Goal: Task Accomplishment & Management: Manage account settings

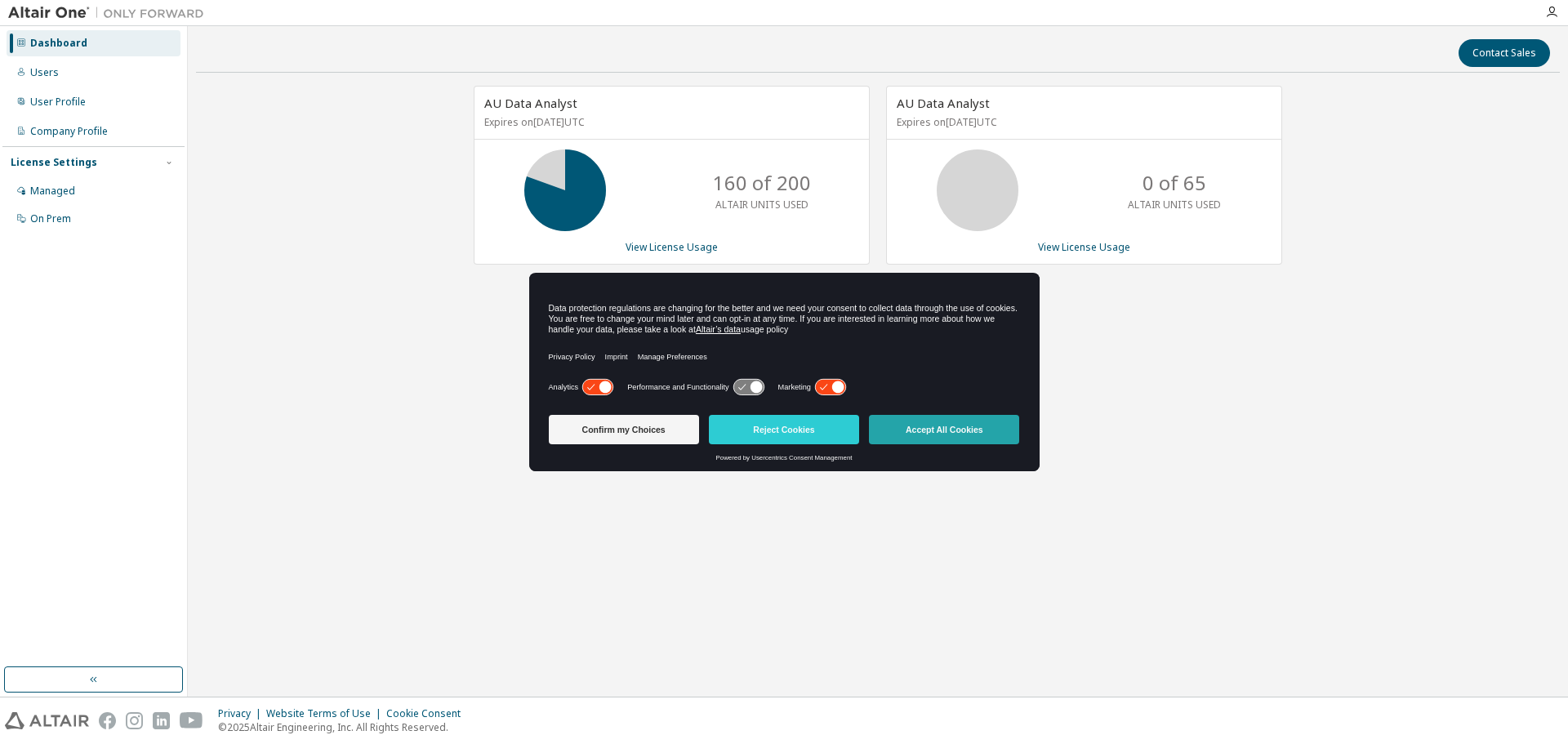
click at [946, 427] on button "Accept All Cookies" at bounding box center [944, 430] width 150 height 29
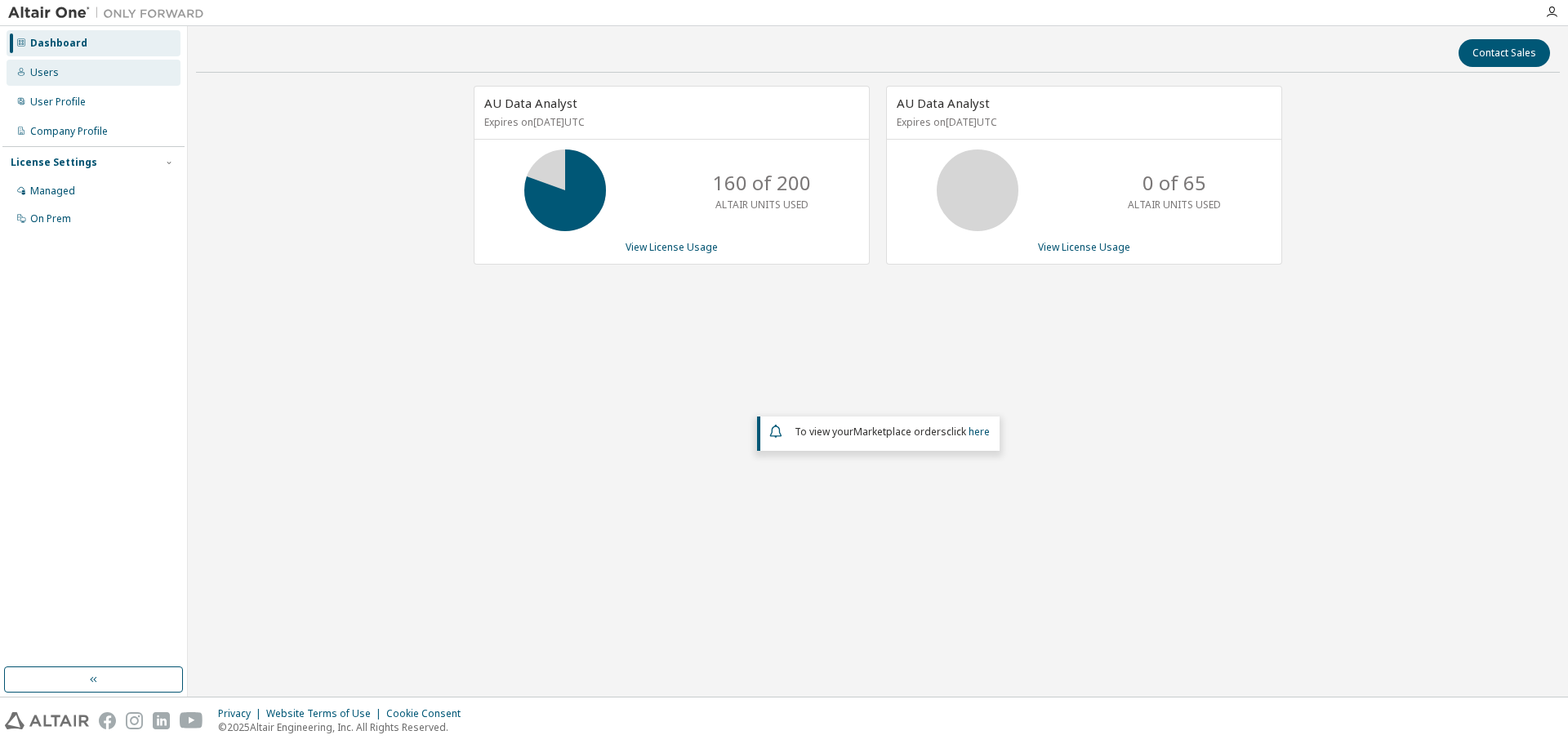
click at [39, 72] on div "Users" at bounding box center [44, 72] width 28 height 13
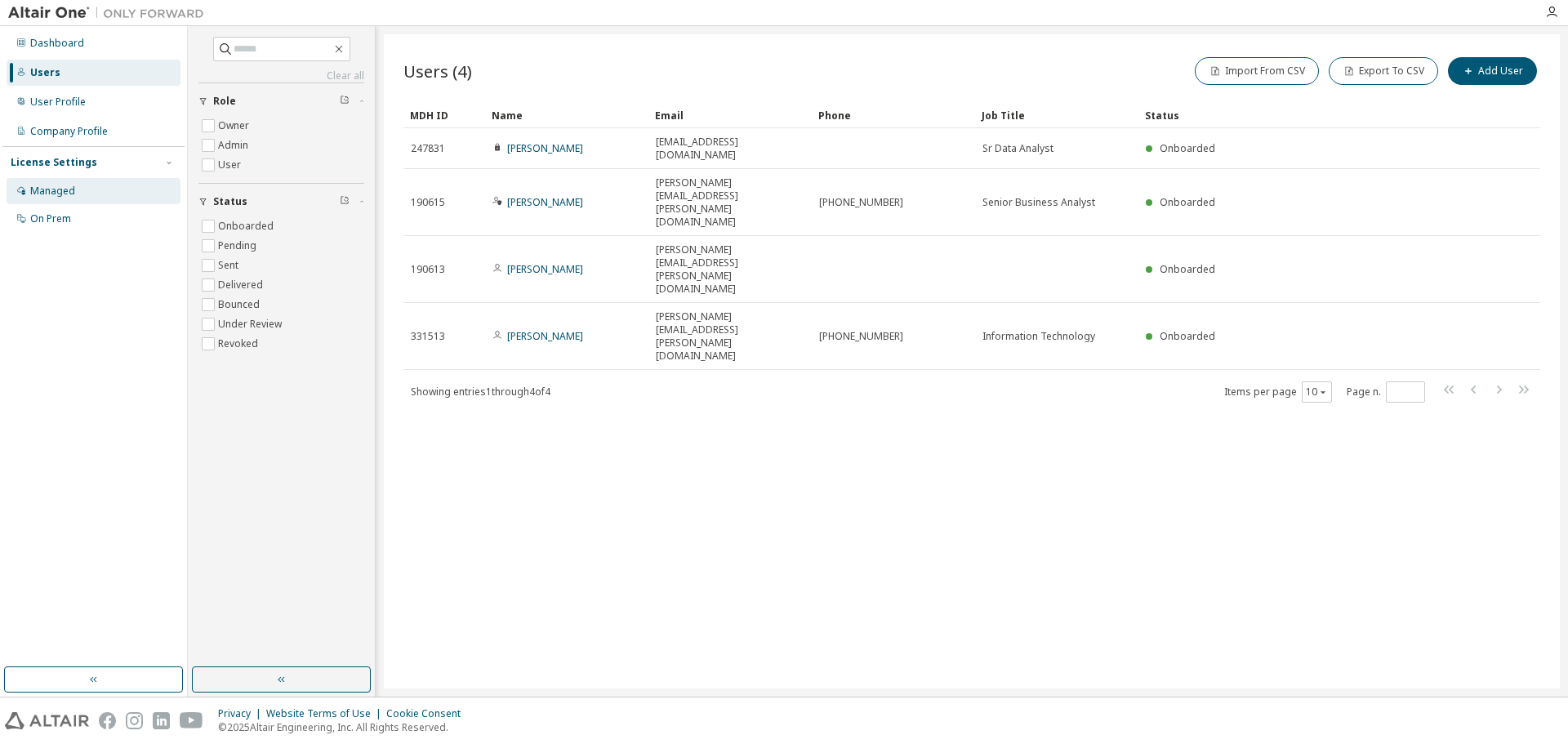
click at [59, 190] on div "Managed" at bounding box center [53, 191] width 45 height 13
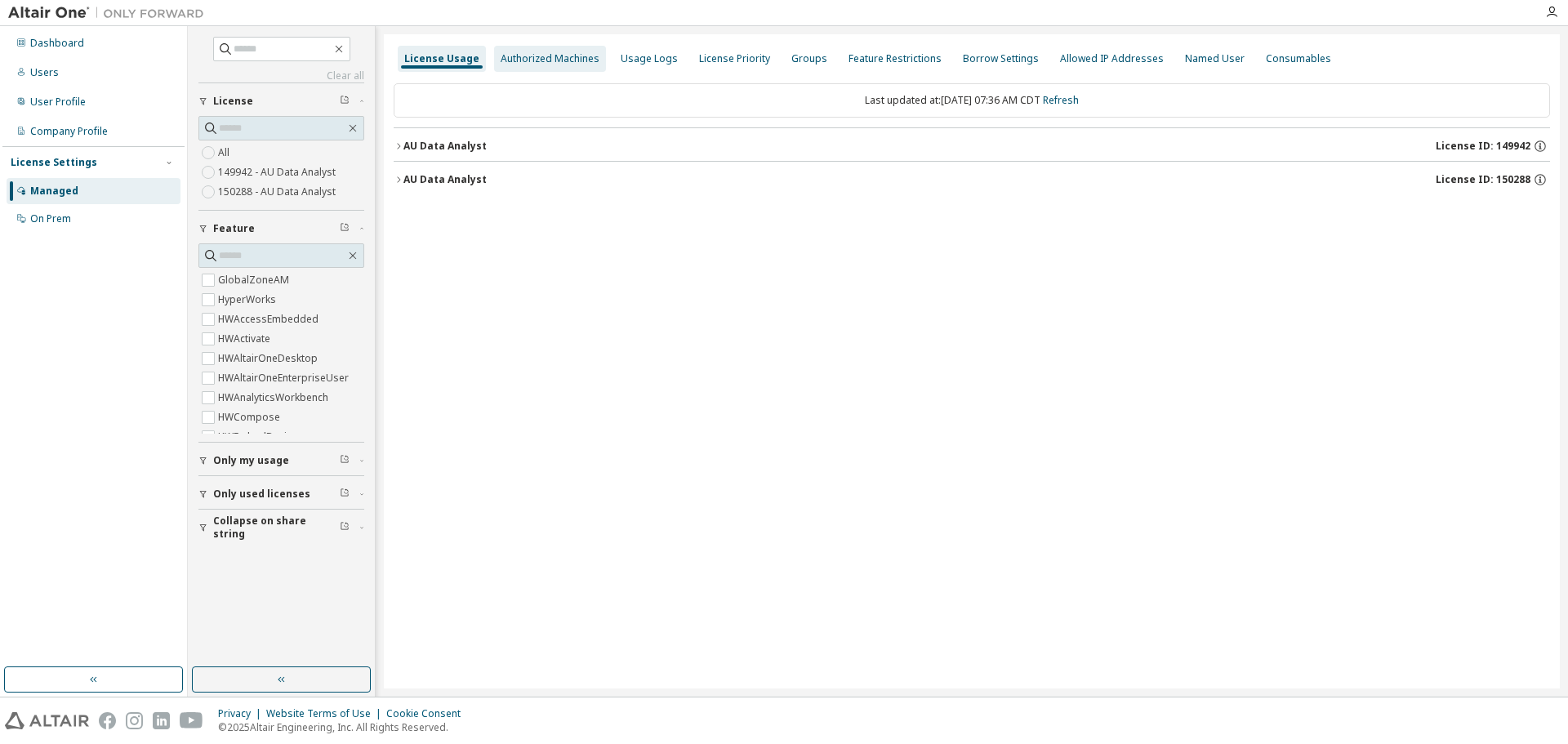
click at [522, 61] on div "Authorized Machines" at bounding box center [549, 58] width 99 height 13
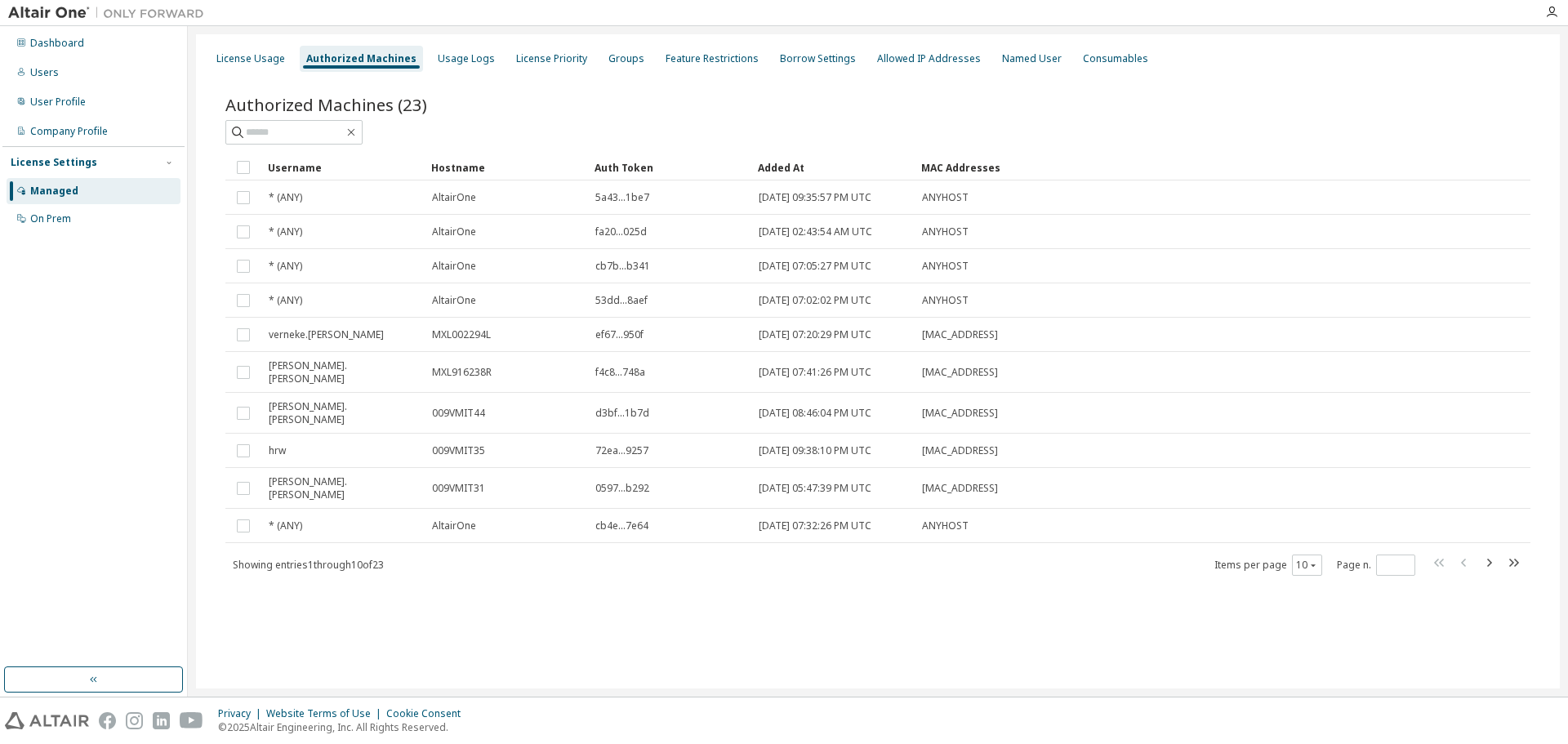
click at [319, 61] on div "Authorized Machines" at bounding box center [361, 58] width 111 height 13
click at [47, 216] on div "On Prem" at bounding box center [51, 218] width 41 height 13
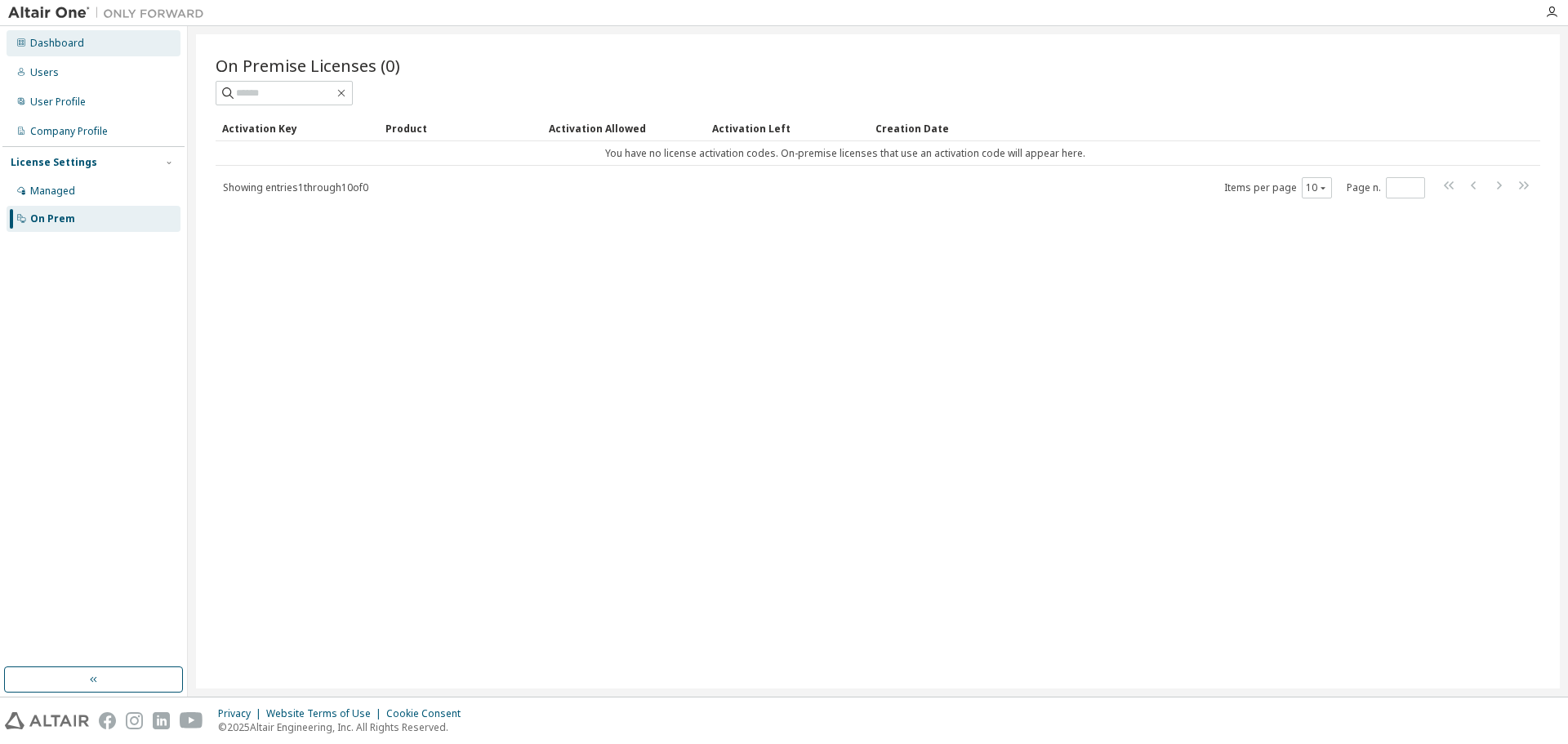
click at [75, 51] on div "Dashboard" at bounding box center [94, 43] width 174 height 26
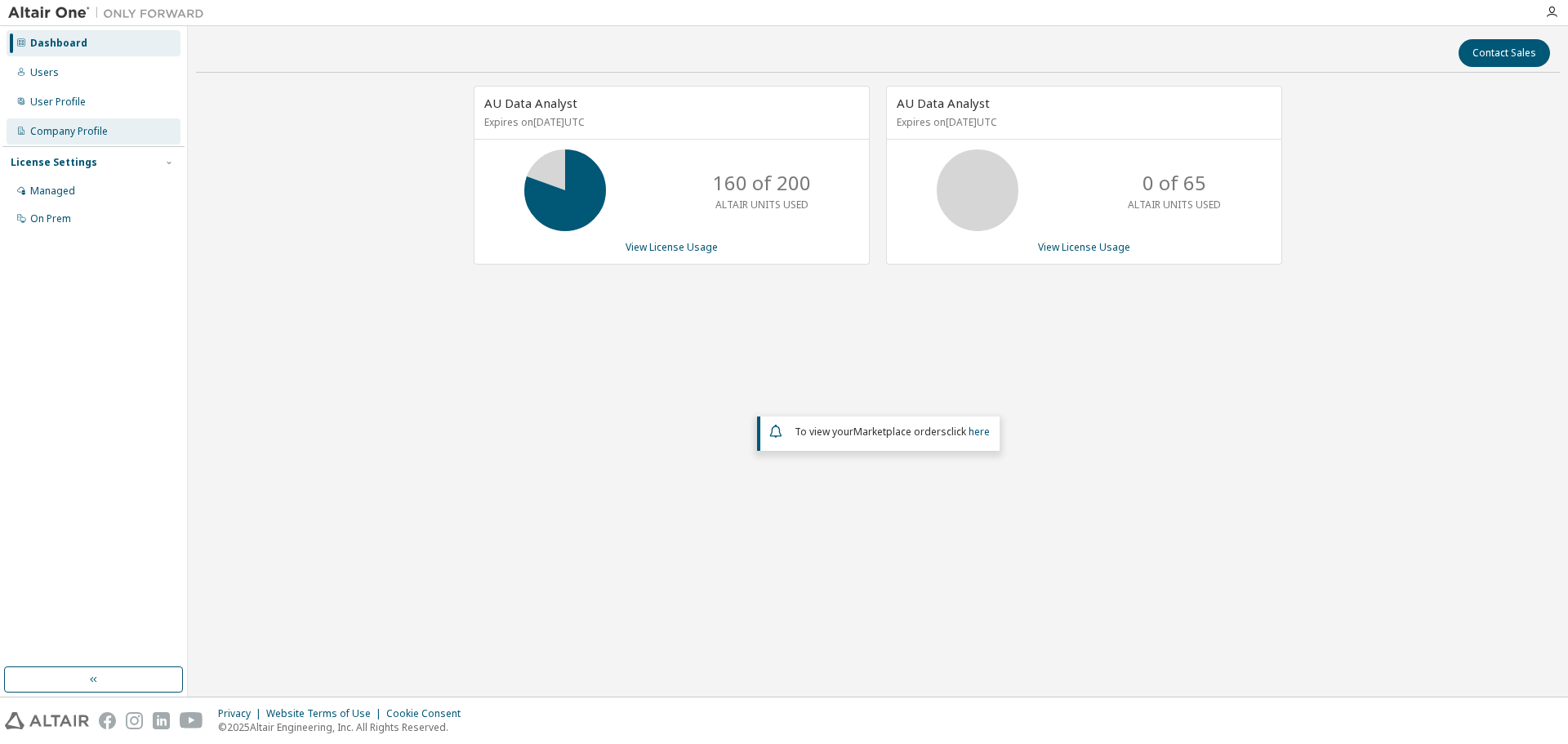
click at [54, 128] on div "Company Profile" at bounding box center [69, 131] width 77 height 13
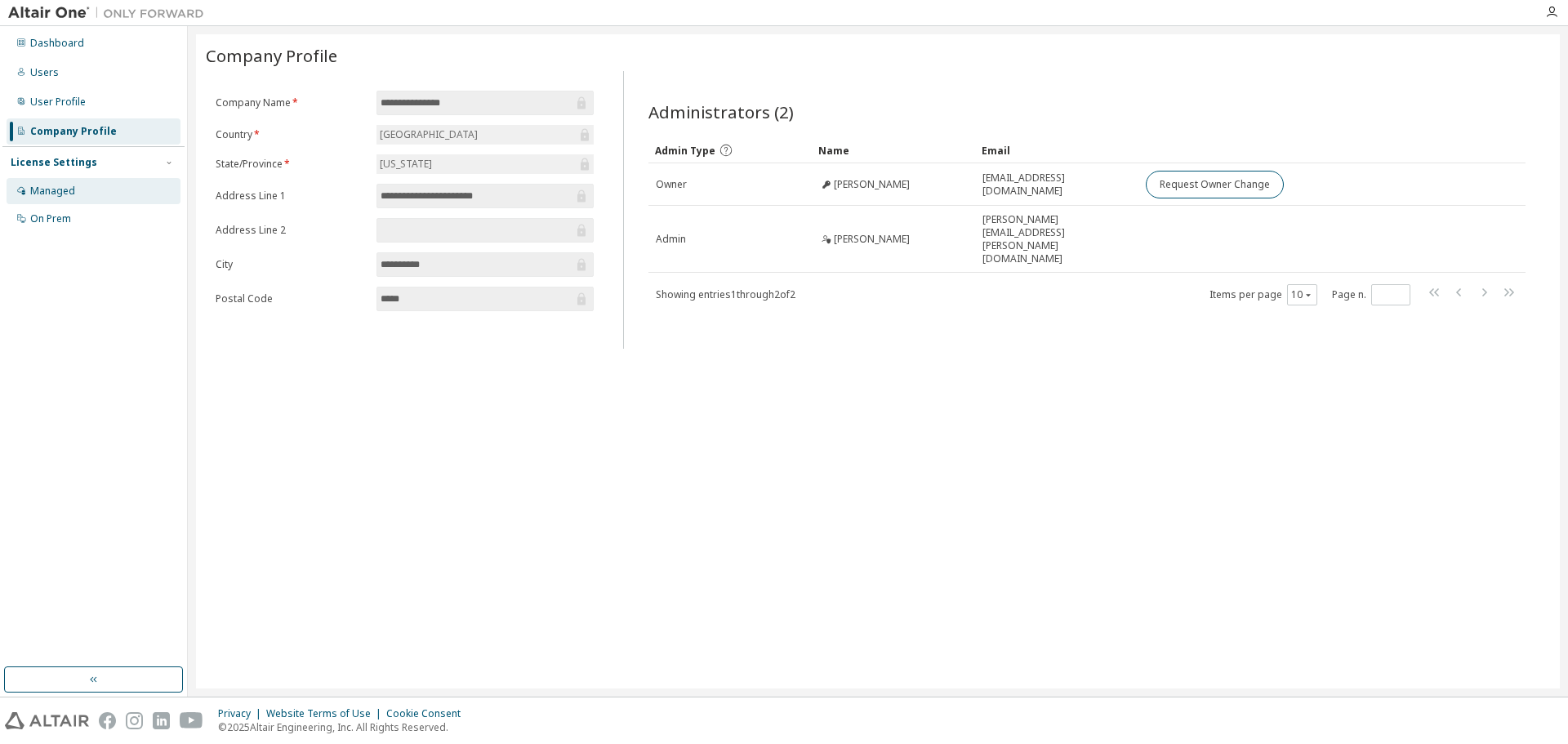
click at [56, 191] on div "Managed" at bounding box center [53, 191] width 45 height 13
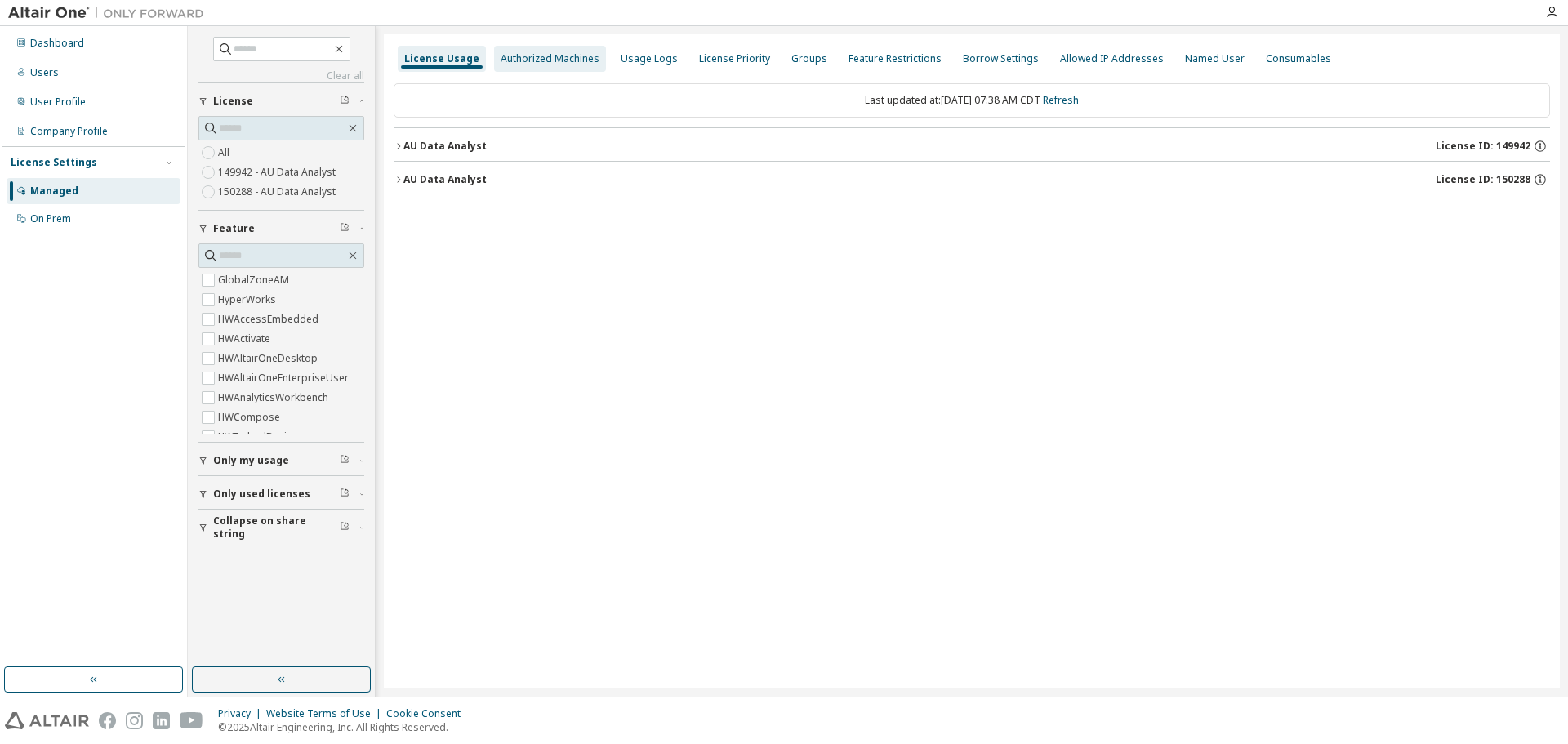
click at [513, 56] on div "Authorized Machines" at bounding box center [549, 58] width 99 height 13
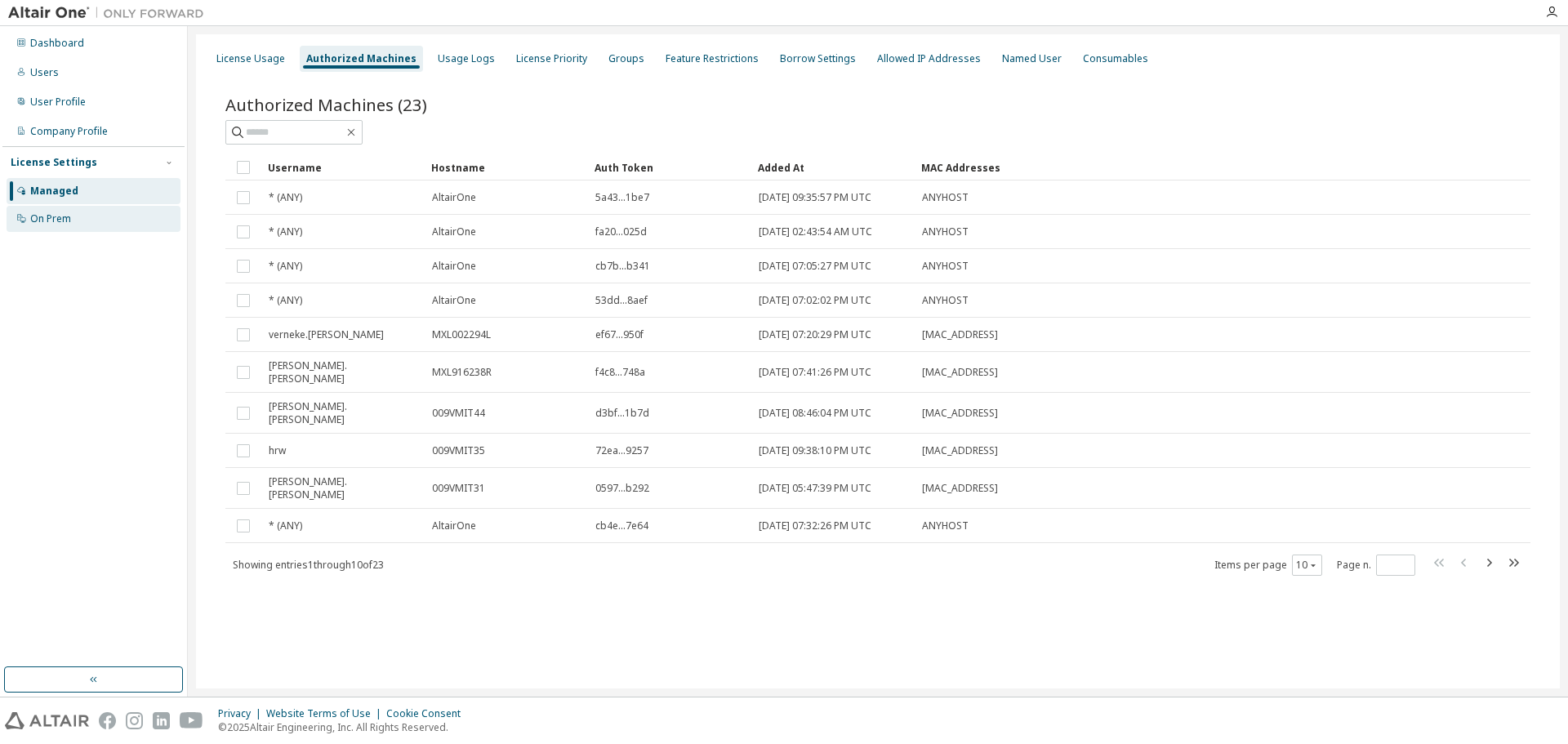
click at [42, 214] on div "On Prem" at bounding box center [51, 218] width 41 height 13
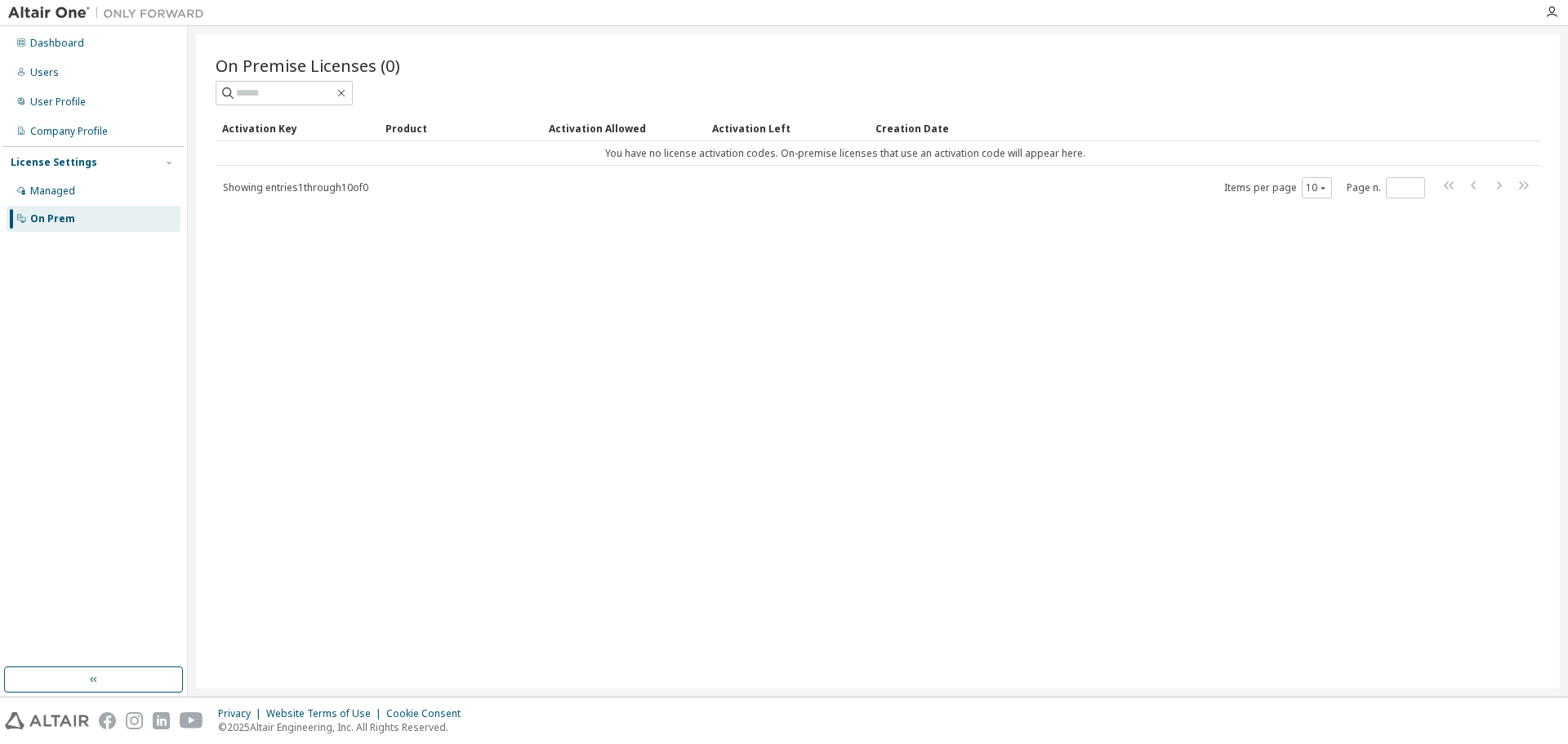
click at [50, 16] on img at bounding box center [110, 13] width 205 height 17
click at [1547, 14] on icon "button" at bounding box center [1550, 12] width 13 height 13
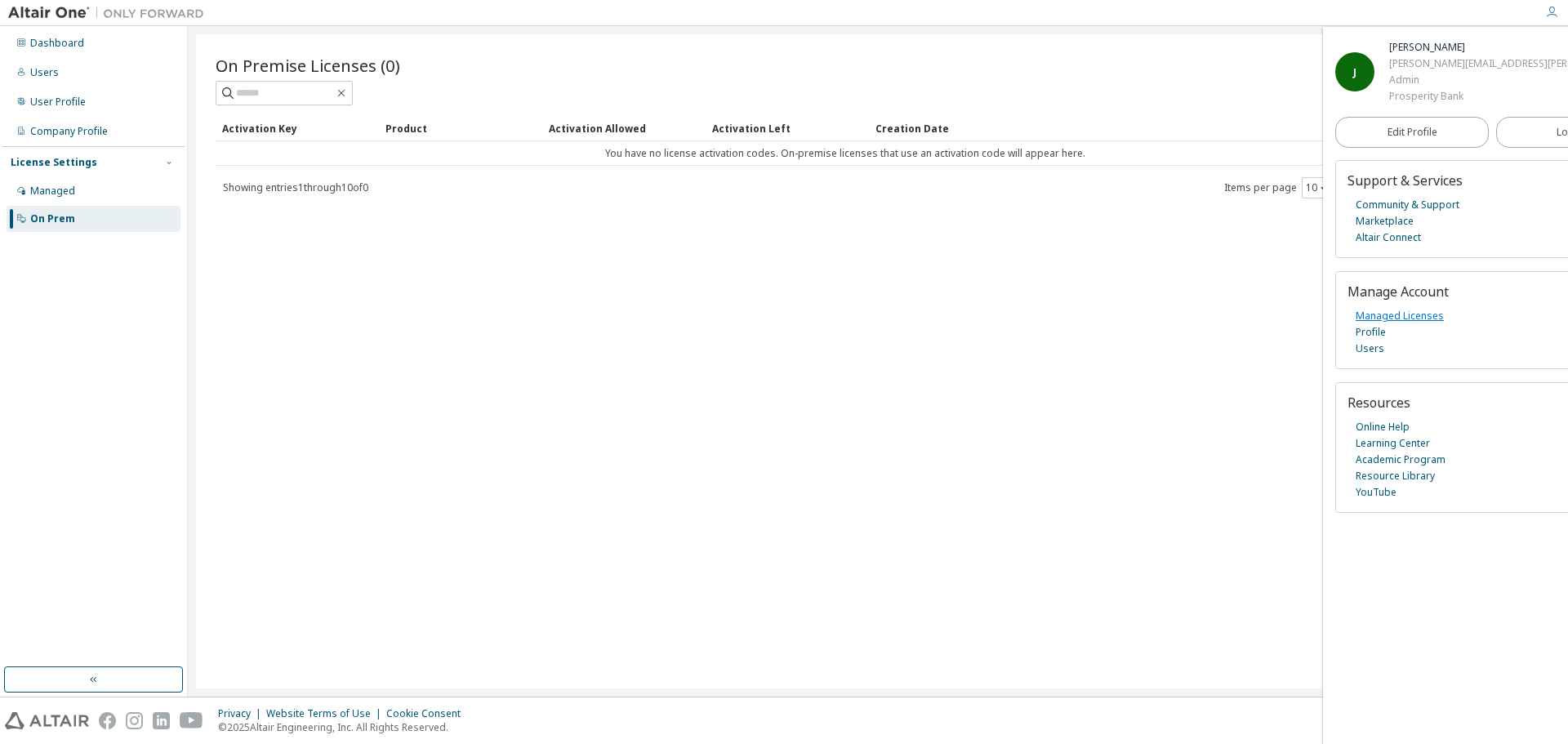
click at [1430, 313] on link "Managed Licenses" at bounding box center [1400, 315] width 88 height 17
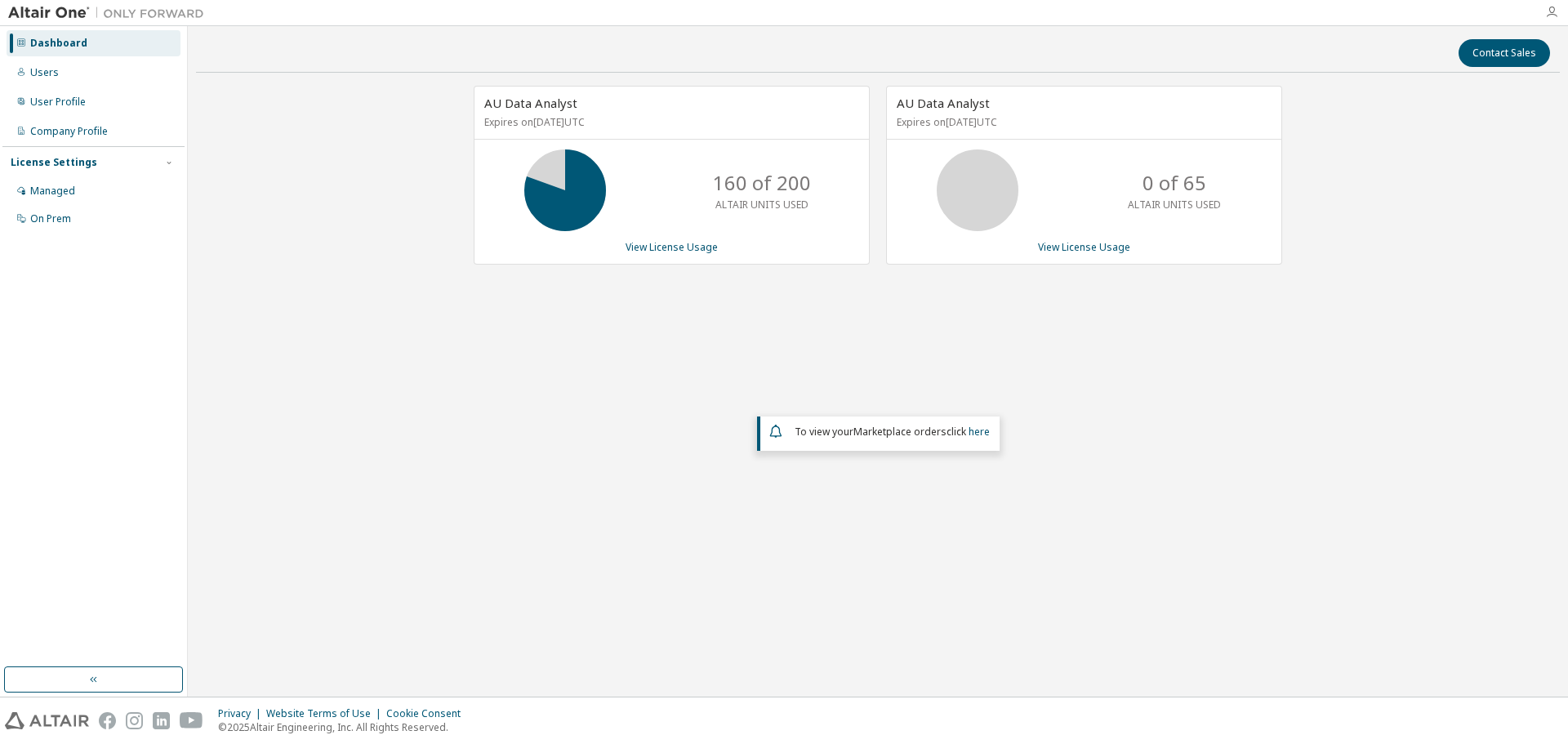
click at [1550, 13] on icon "button" at bounding box center [1550, 12] width 13 height 13
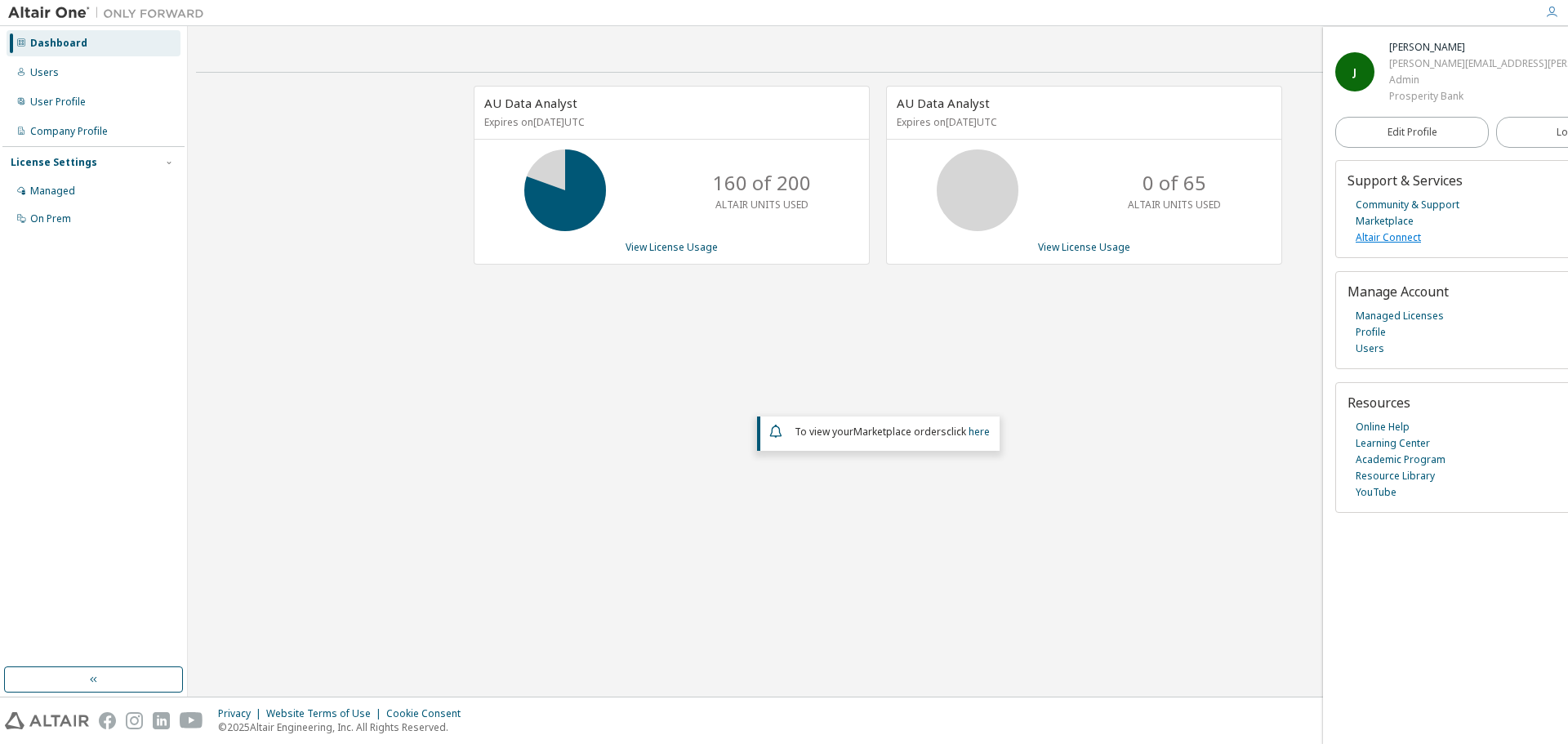
click at [1410, 234] on link "Altair Connect" at bounding box center [1388, 237] width 66 height 17
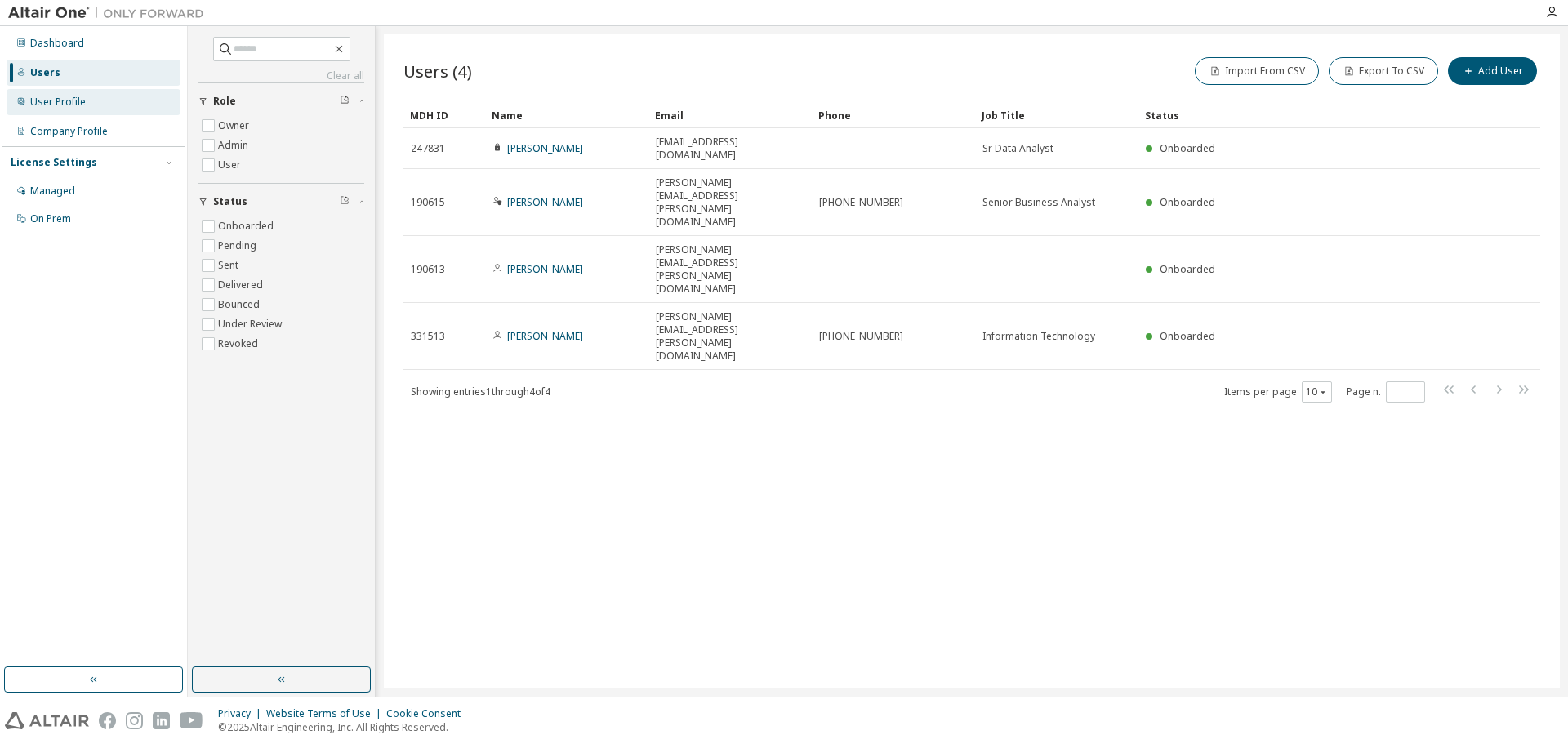
click at [57, 103] on div "User Profile" at bounding box center [58, 102] width 56 height 13
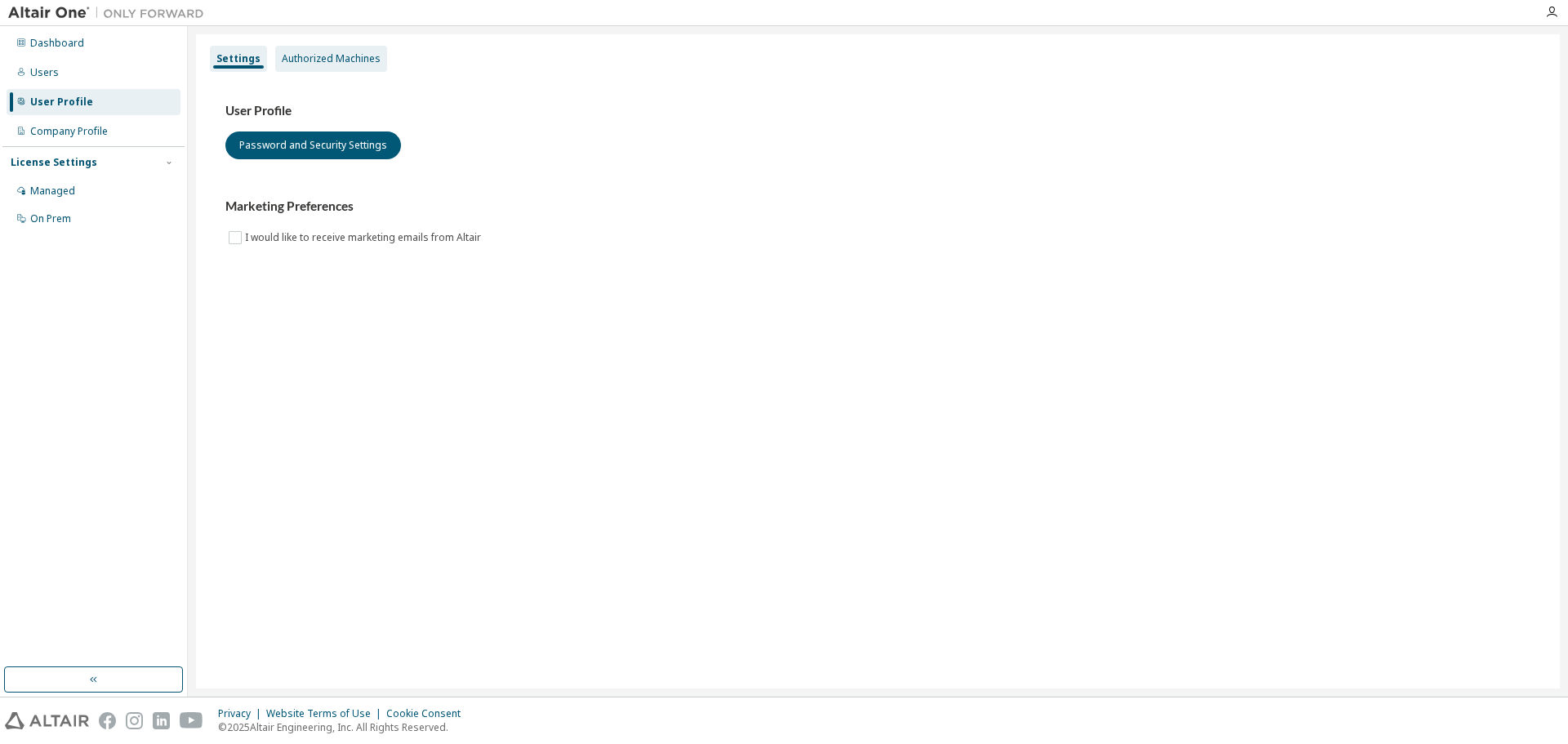
click at [346, 64] on div "Authorized Machines" at bounding box center [331, 58] width 99 height 13
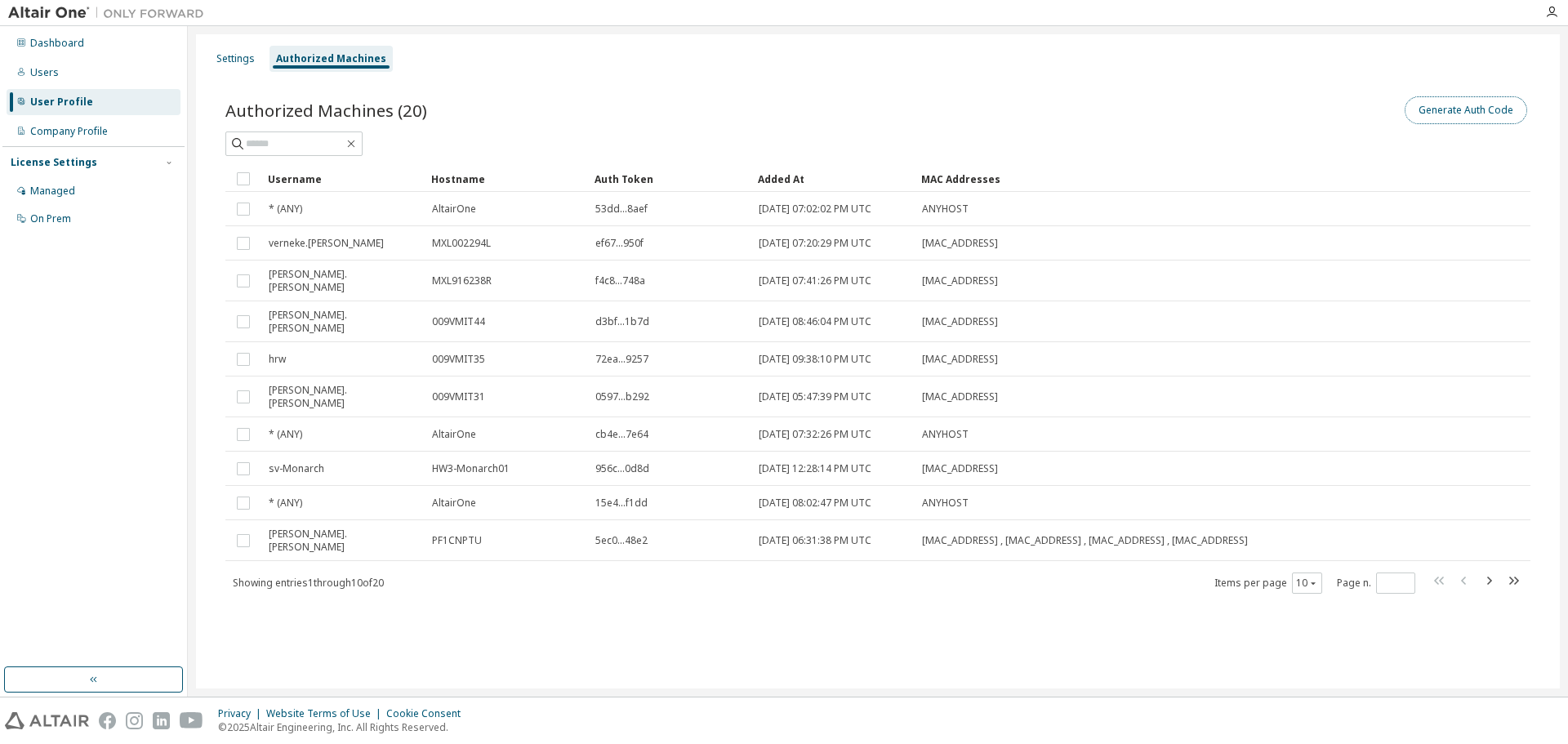
click at [1443, 113] on button "Generate Auth Code" at bounding box center [1465, 110] width 122 height 27
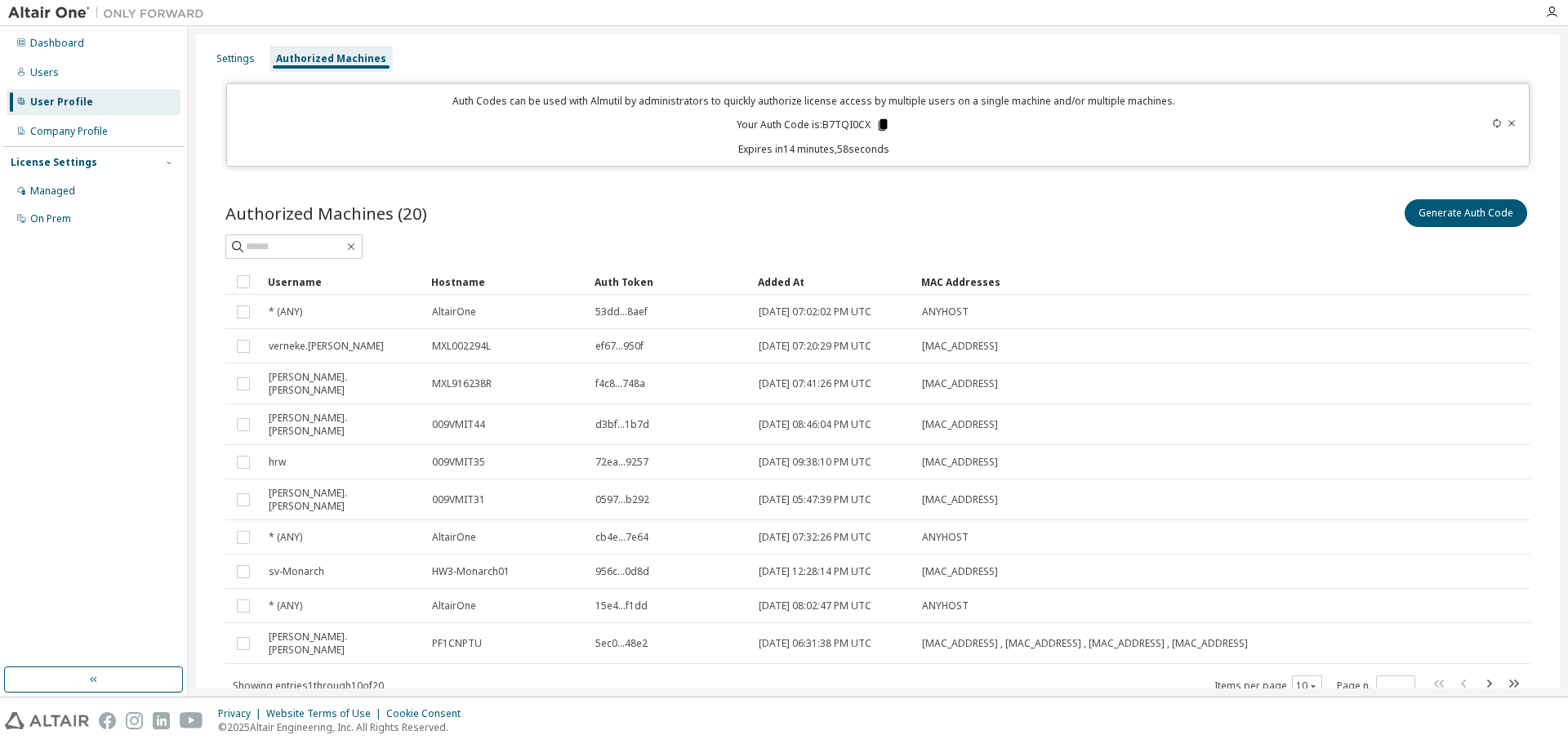
click at [880, 125] on icon at bounding box center [883, 125] width 9 height 12
